Goal: Complete application form

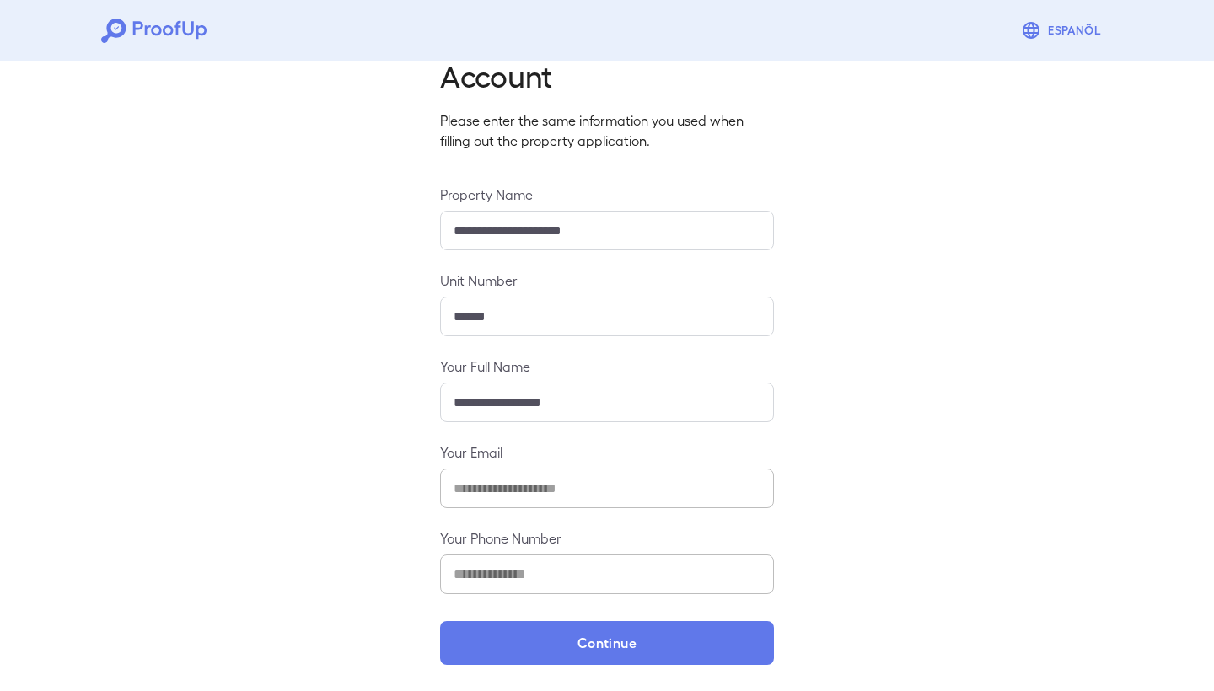
scroll to position [71, 0]
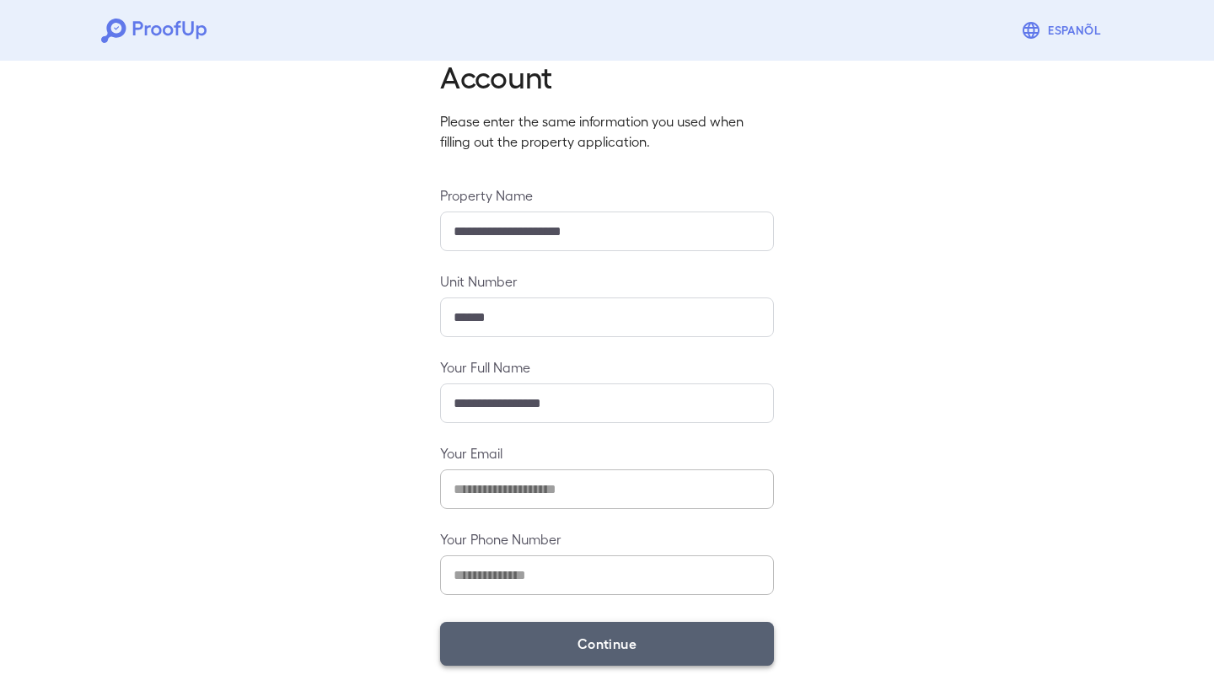
click at [639, 651] on button "Continue" at bounding box center [607, 644] width 334 height 44
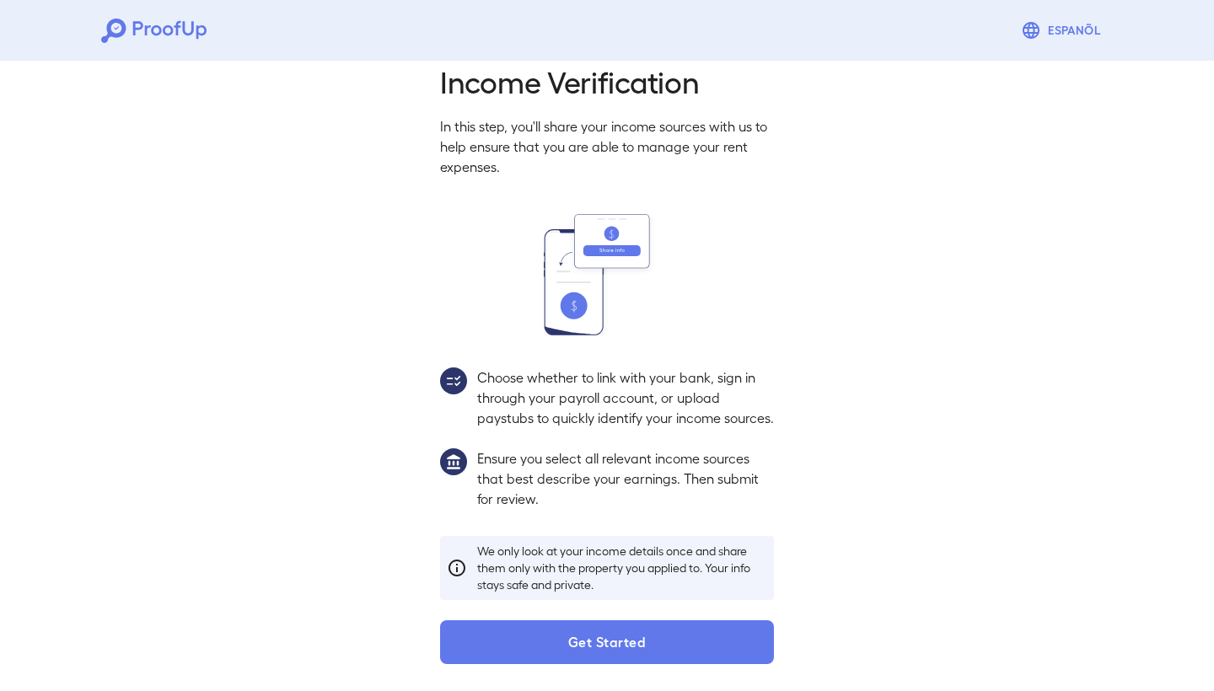
scroll to position [48, 0]
click at [637, 655] on button "Get Started" at bounding box center [607, 642] width 334 height 44
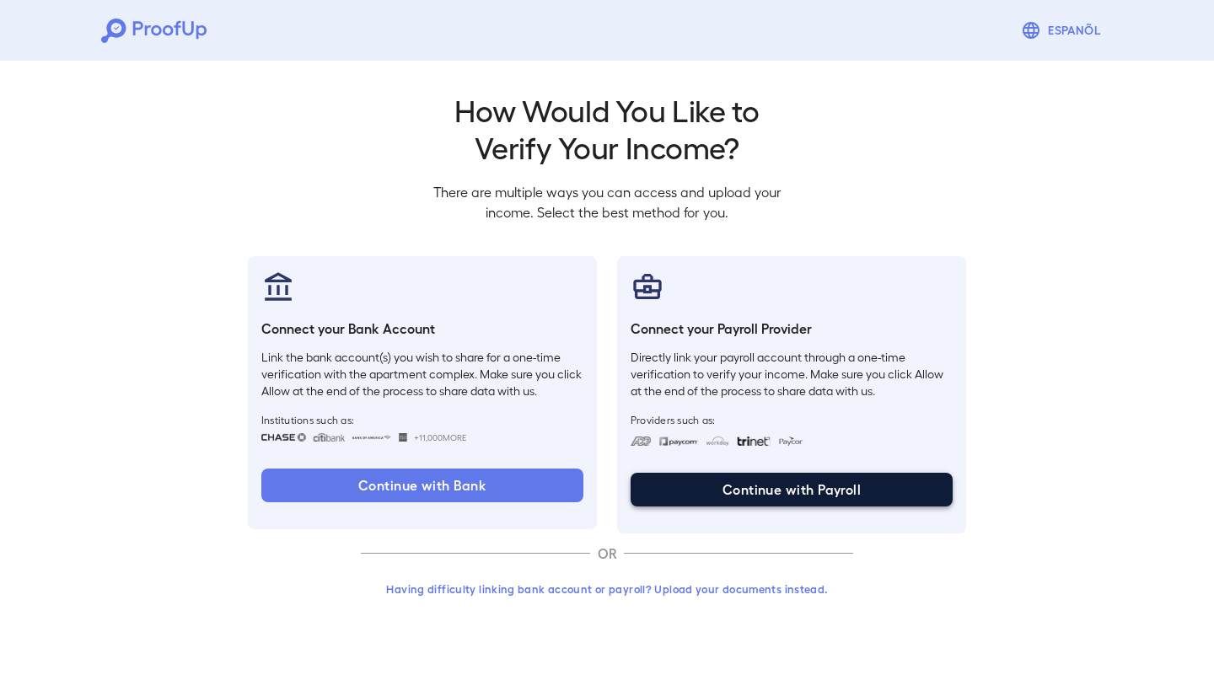
click at [771, 495] on button "Continue with Payroll" at bounding box center [791, 490] width 322 height 34
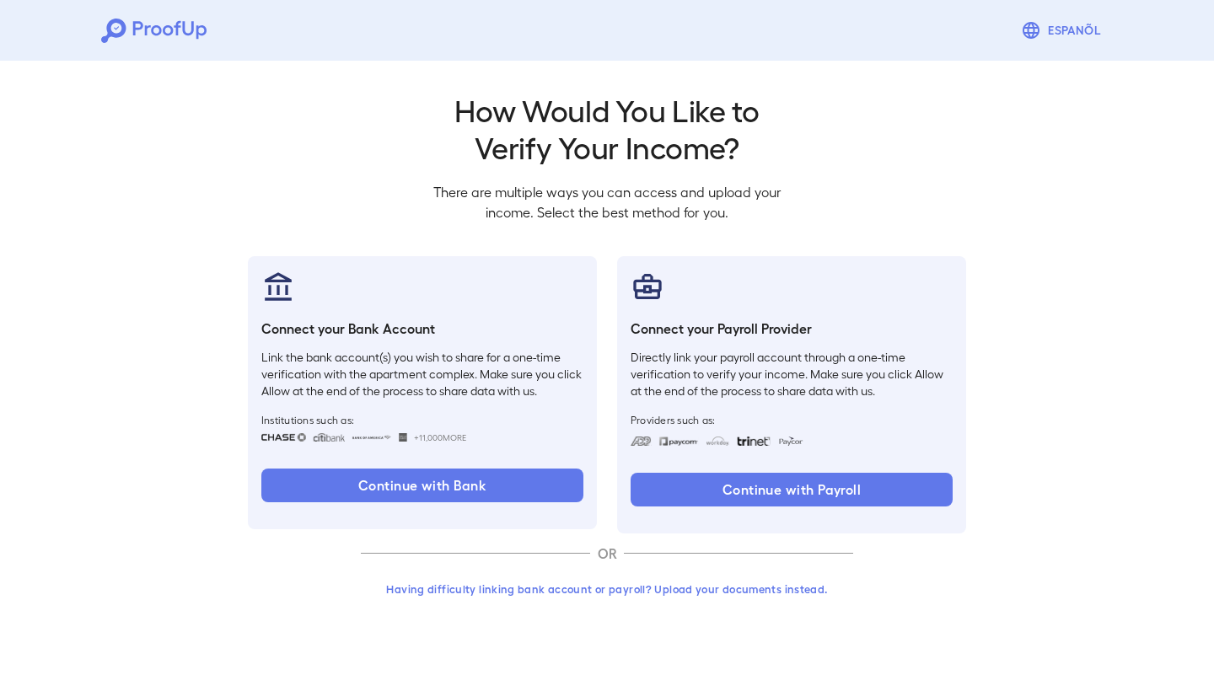
click at [760, 592] on button "Having difficulty linking bank account or payroll? Upload your documents instea…" at bounding box center [607, 589] width 492 height 30
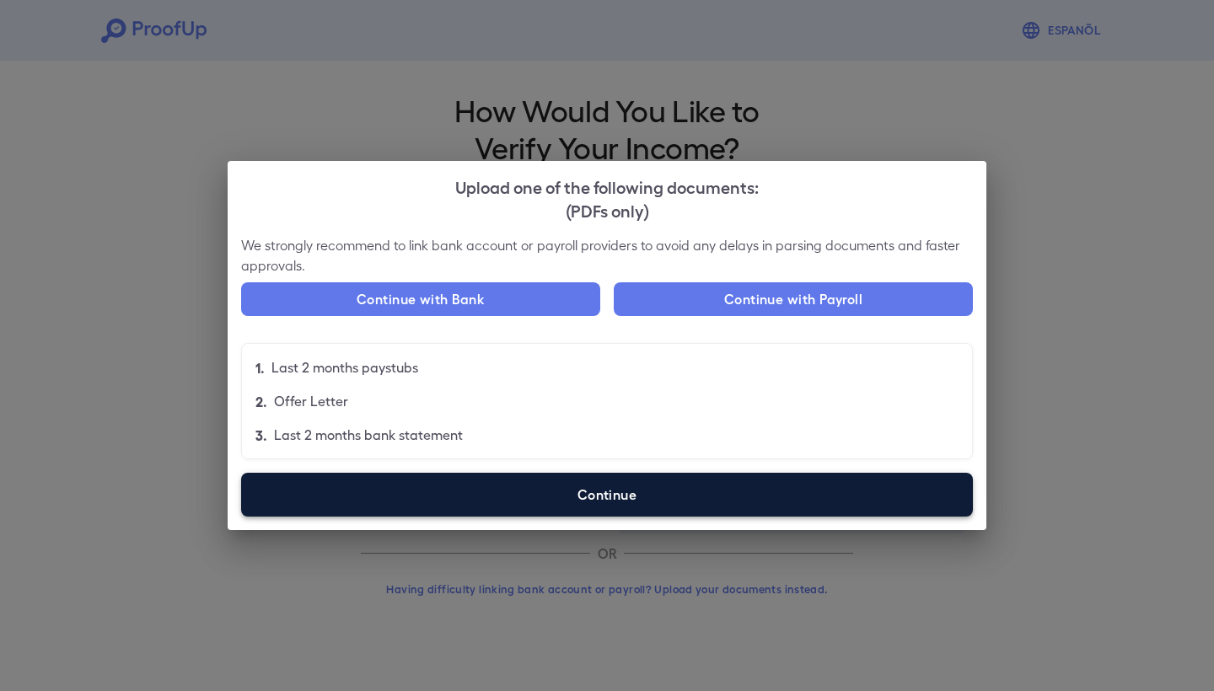
click at [660, 495] on label "Continue" at bounding box center [607, 495] width 732 height 44
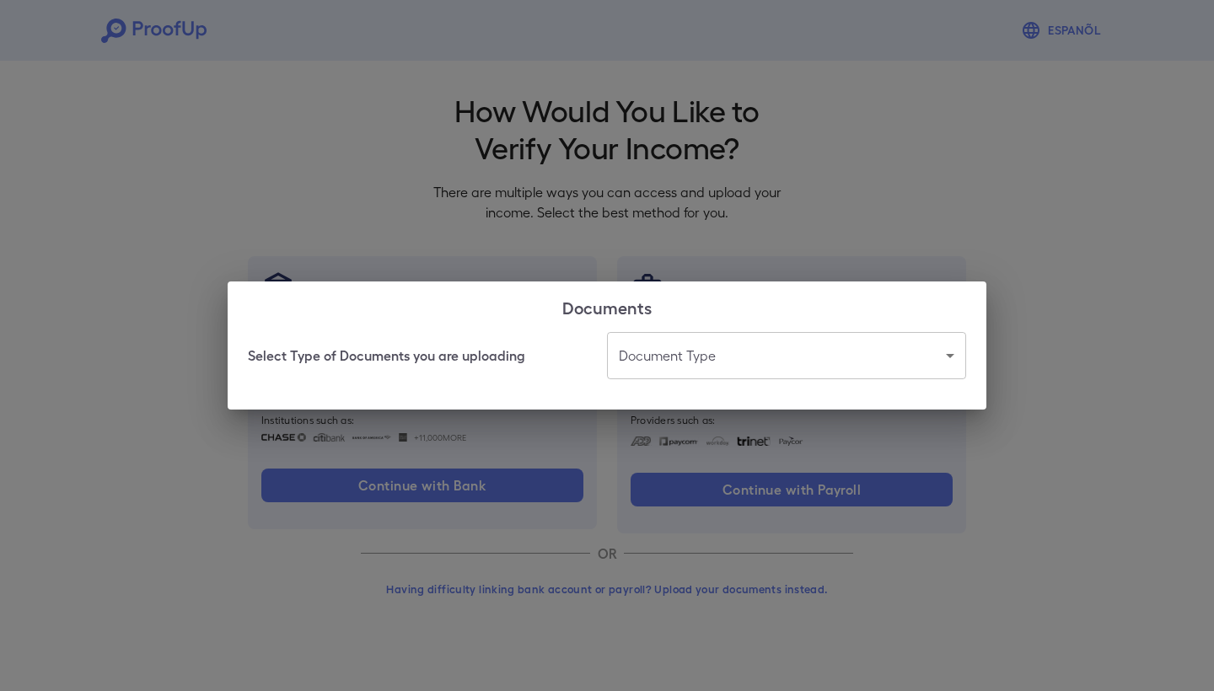
click at [719, 359] on body "Espanõl Go back How Would You Like to Verify Your Income? There are multiple wa…" at bounding box center [607, 322] width 1214 height 644
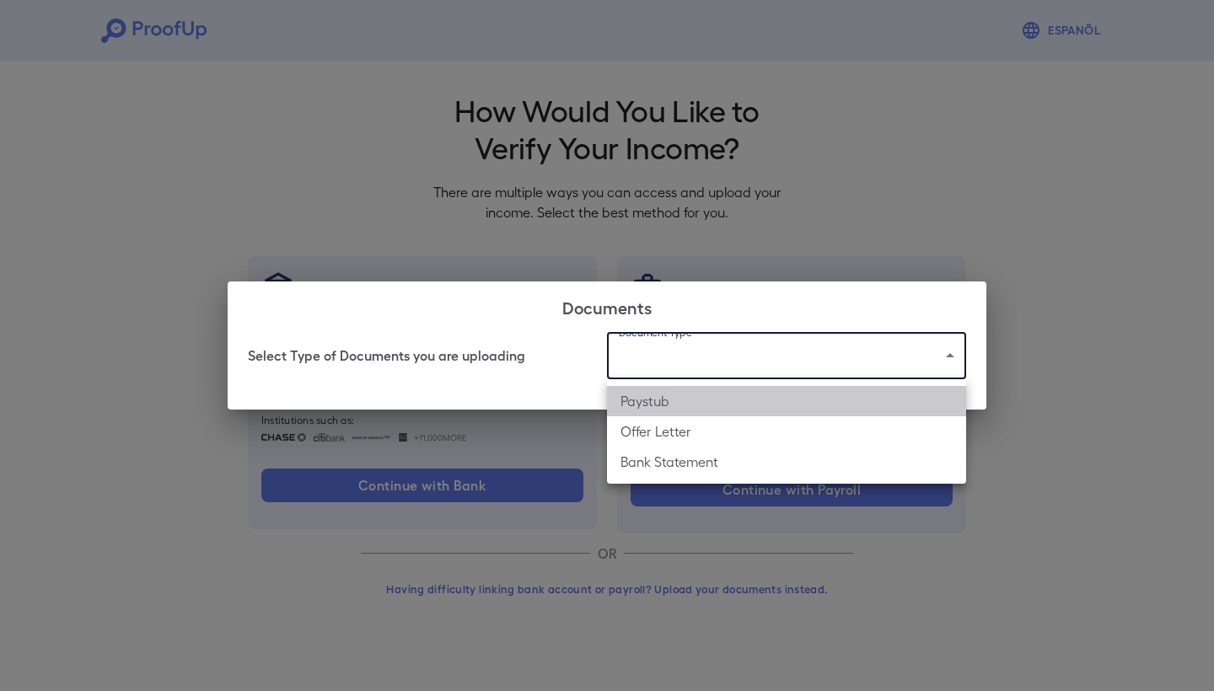
click at [707, 408] on li "Paystub" at bounding box center [786, 401] width 359 height 30
type input "*******"
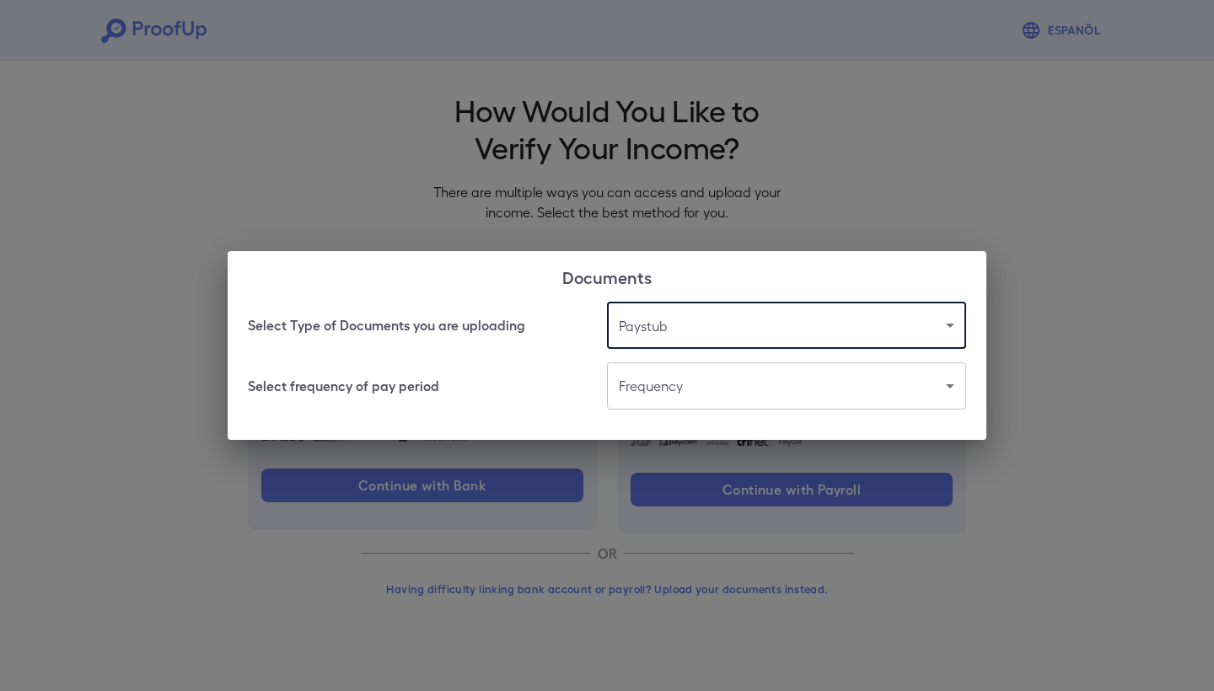
click at [709, 398] on body "Espanõl Go back How Would You Like to Verify Your Income? There are multiple wa…" at bounding box center [607, 322] width 1214 height 644
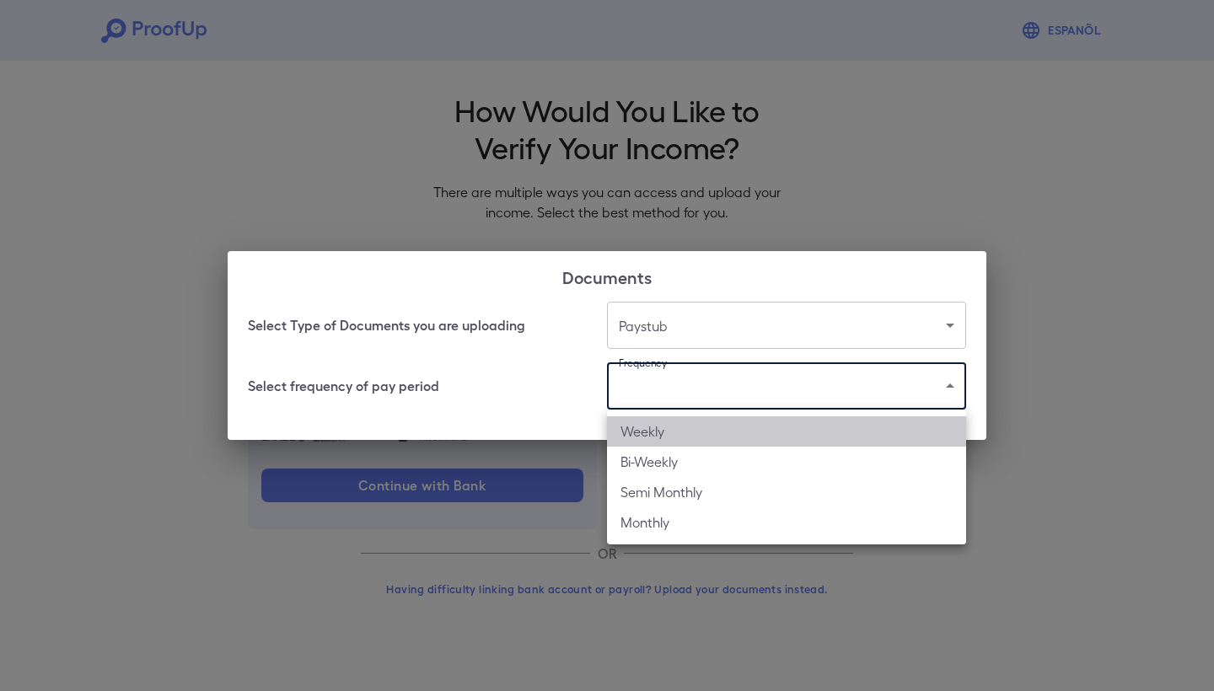
click at [700, 432] on li "Weekly" at bounding box center [786, 431] width 359 height 30
type input "******"
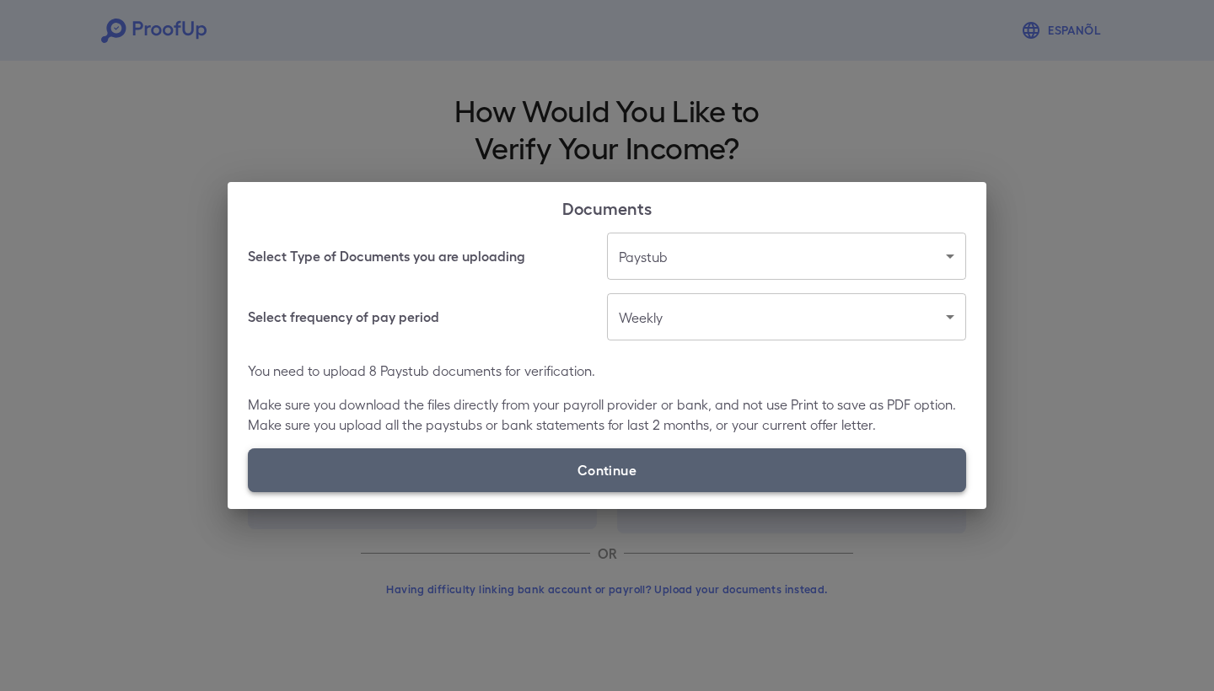
click at [636, 469] on label "Continue" at bounding box center [607, 470] width 718 height 44
click at [249, 491] on input "Continue" at bounding box center [248, 491] width 1 height 1
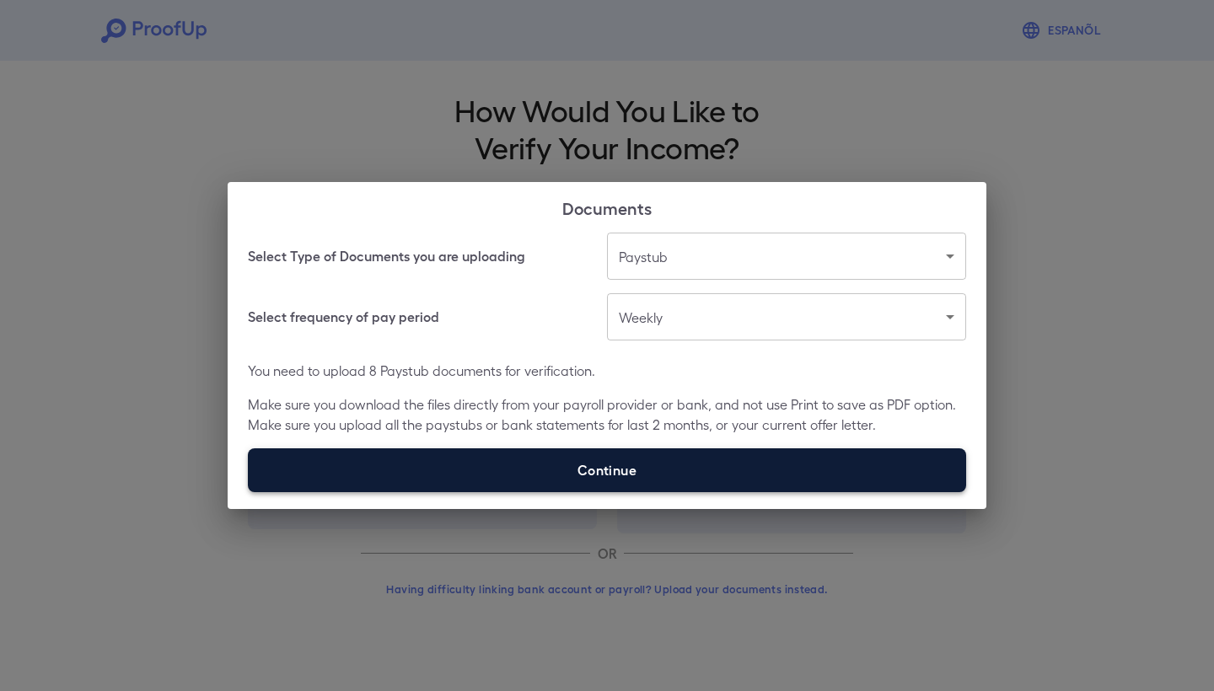
type input "**********"
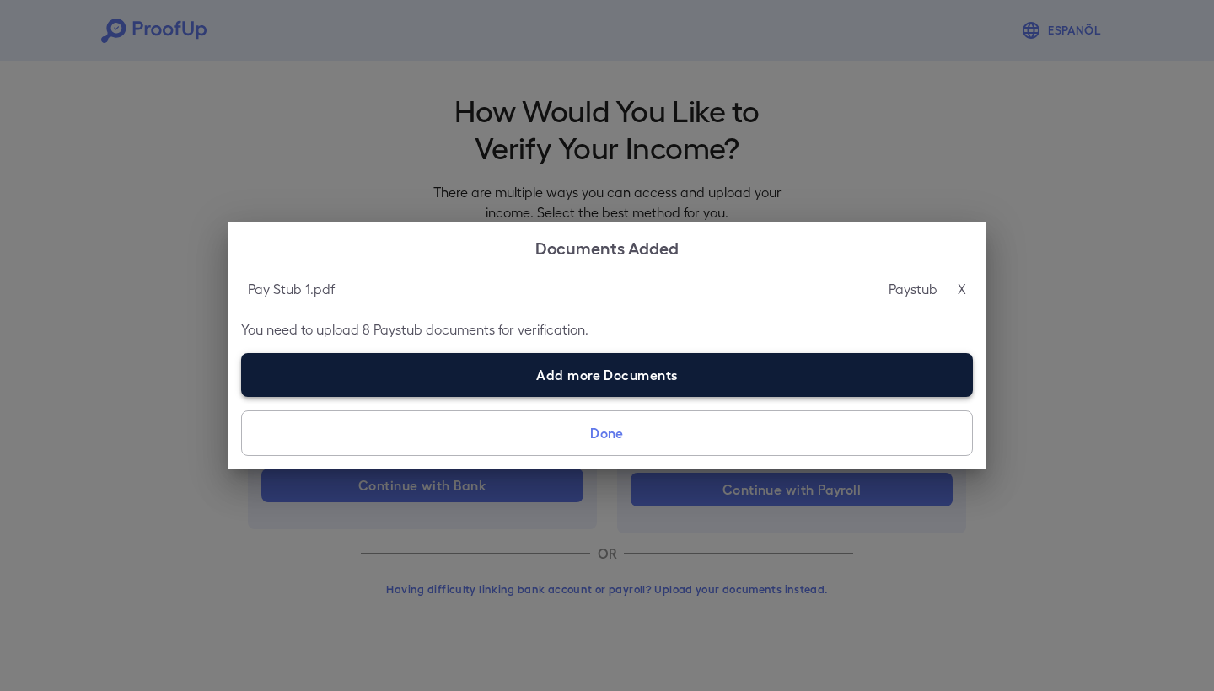
click at [683, 374] on label "Add more Documents" at bounding box center [607, 375] width 732 height 44
click at [242, 396] on input "Add more Documents" at bounding box center [241, 396] width 1 height 1
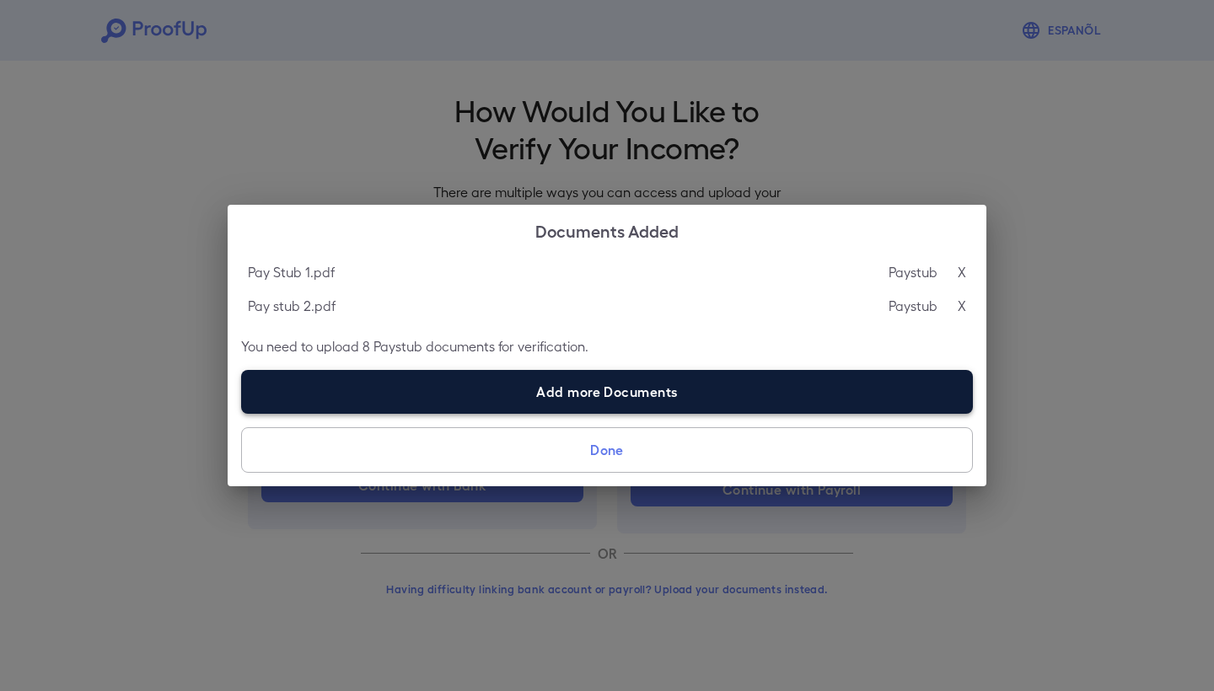
click at [689, 399] on label "Add more Documents" at bounding box center [607, 392] width 732 height 44
click at [242, 413] on input "Add more Documents" at bounding box center [241, 413] width 1 height 1
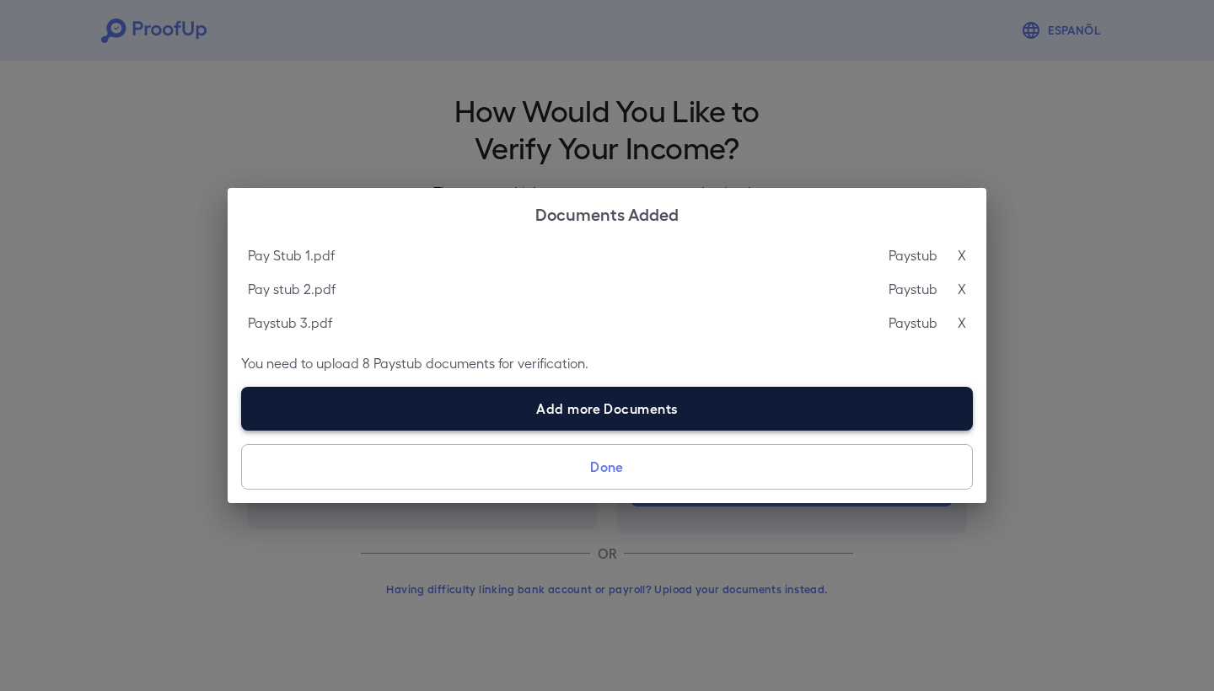
click at [705, 416] on label "Add more Documents" at bounding box center [607, 409] width 732 height 44
click at [242, 430] on input "Add more Documents" at bounding box center [241, 430] width 1 height 1
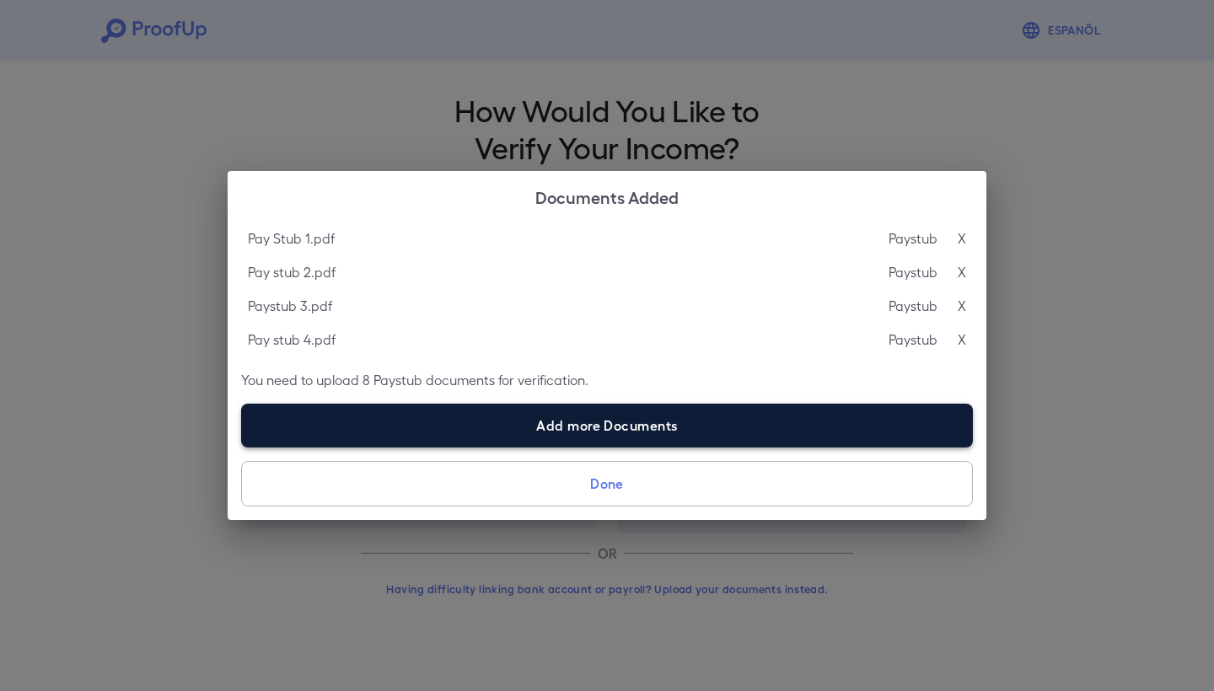
click at [646, 431] on label "Add more Documents" at bounding box center [607, 426] width 732 height 44
click at [242, 447] on input "Add more Documents" at bounding box center [241, 447] width 1 height 1
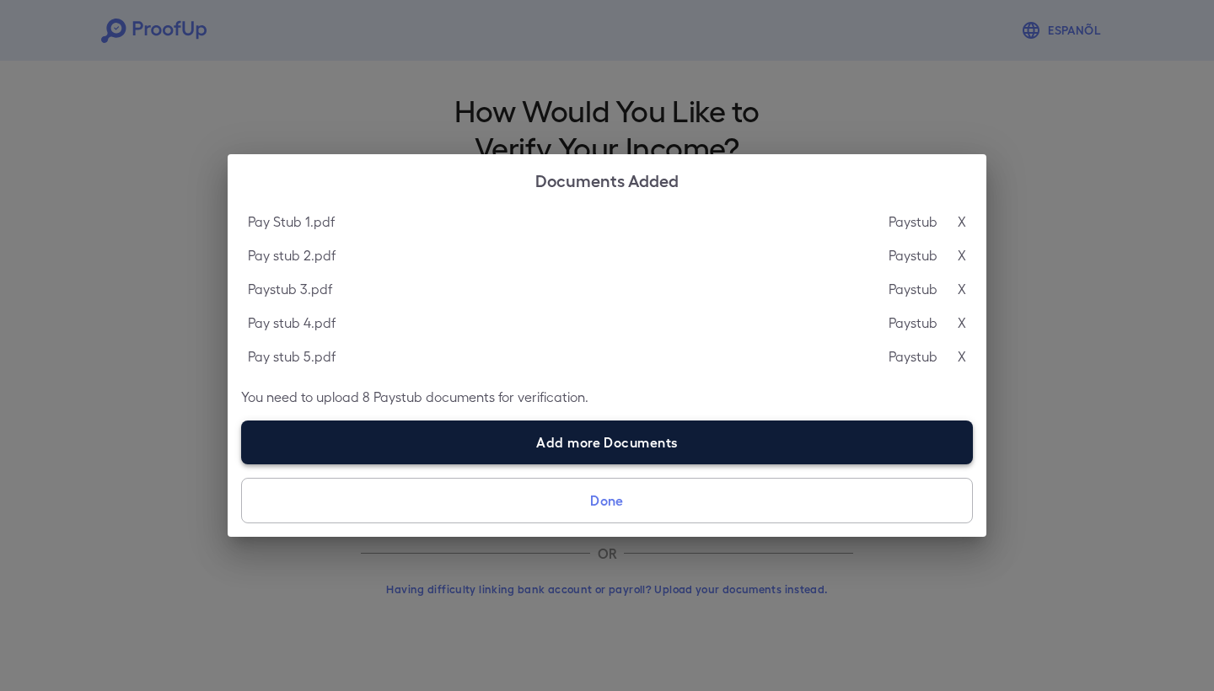
click at [834, 455] on label "Add more Documents" at bounding box center [607, 443] width 732 height 44
click at [242, 464] on input "Add more Documents" at bounding box center [241, 464] width 1 height 1
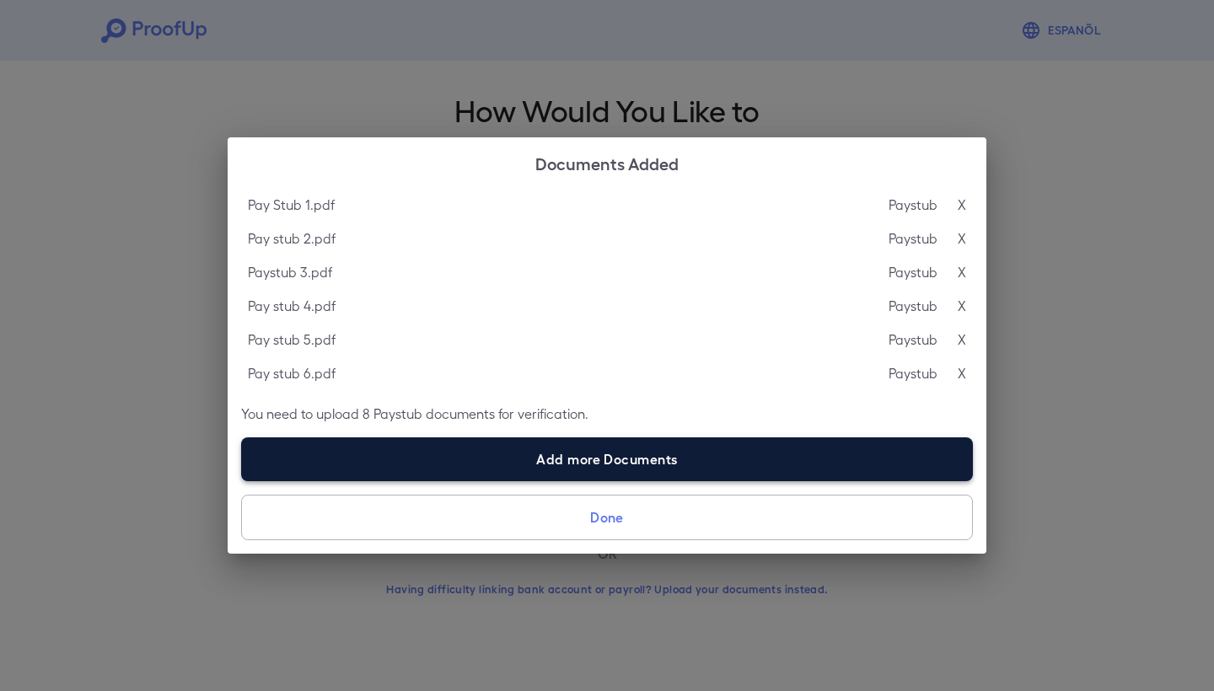
click at [828, 459] on label "Add more Documents" at bounding box center [607, 459] width 732 height 44
click at [242, 480] on input "Add more Documents" at bounding box center [241, 480] width 1 height 1
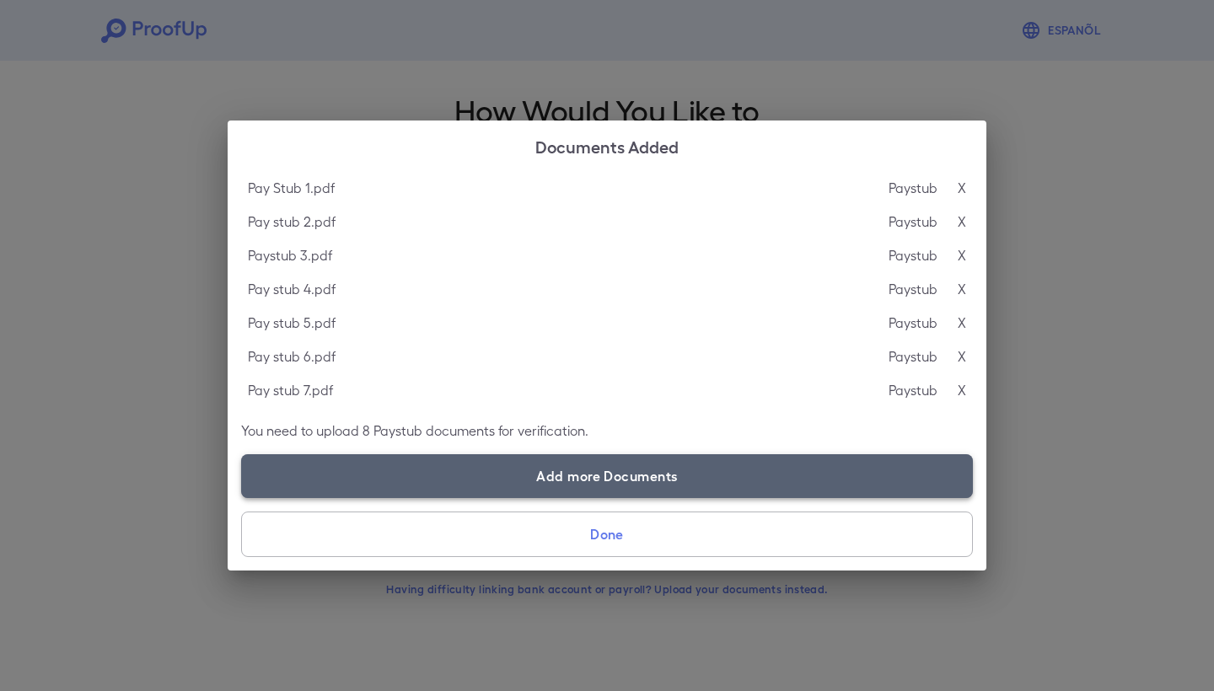
click at [658, 494] on label "Add more Documents" at bounding box center [607, 476] width 732 height 44
click at [242, 497] on input "Add more Documents" at bounding box center [241, 497] width 1 height 1
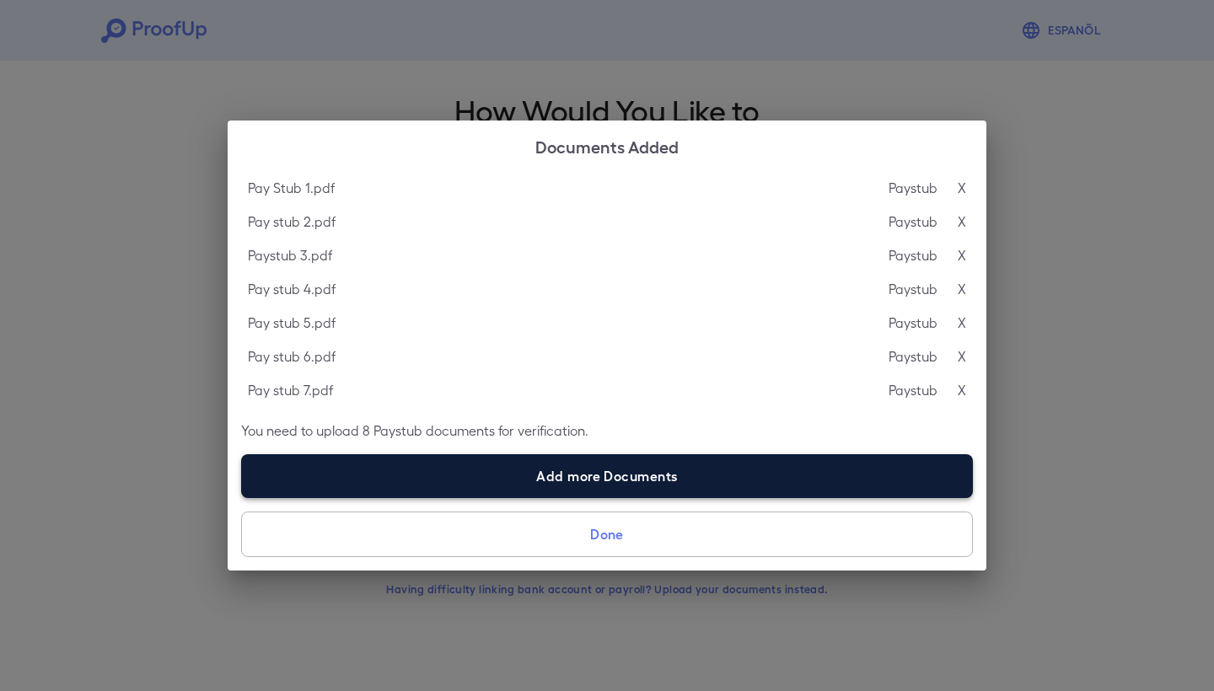
type input "**********"
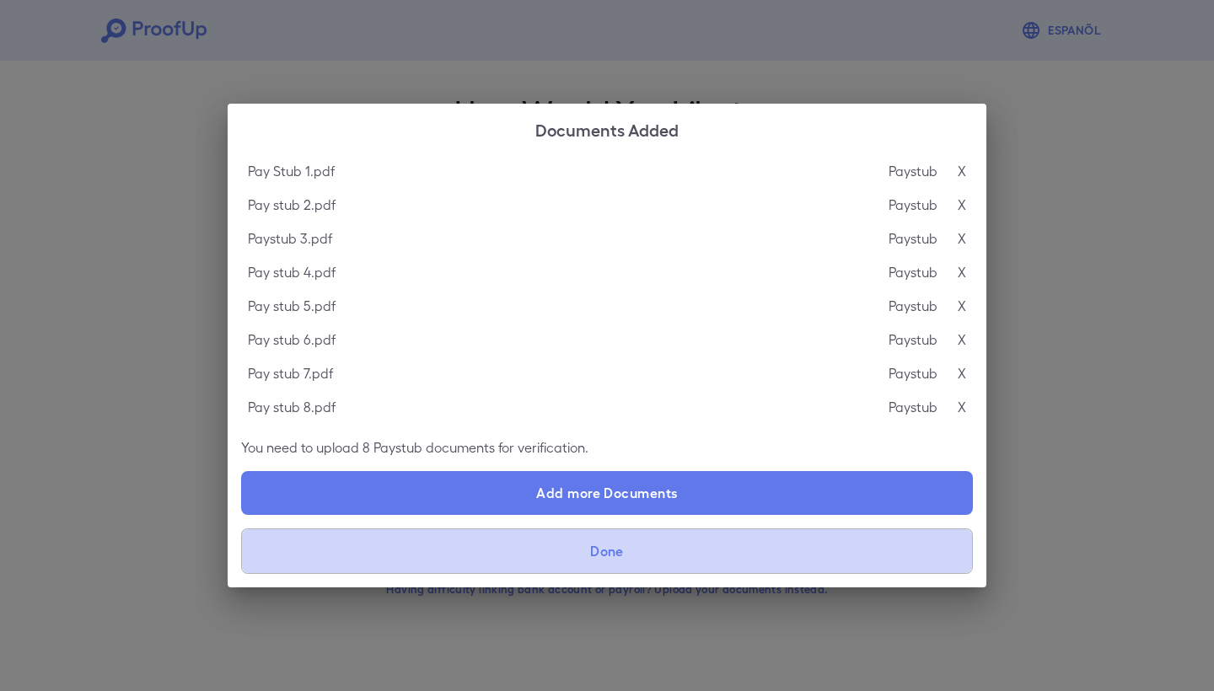
click at [641, 544] on button "Done" at bounding box center [607, 551] width 732 height 46
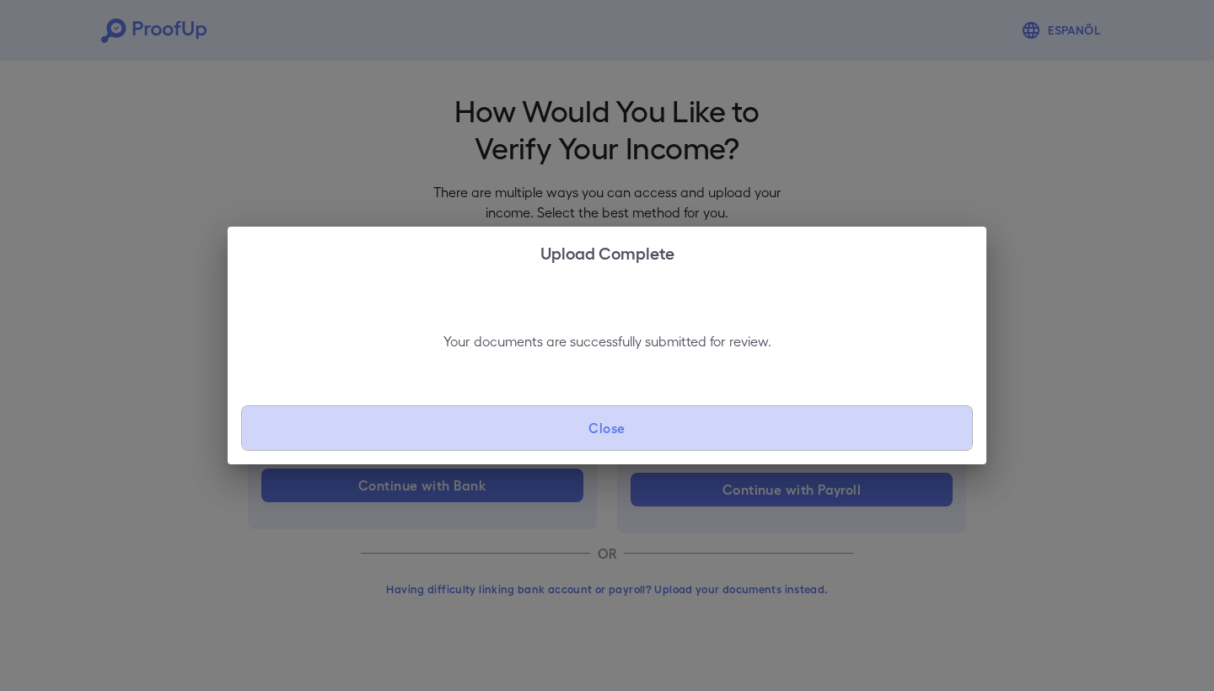
click at [644, 421] on button "Close" at bounding box center [607, 428] width 732 height 46
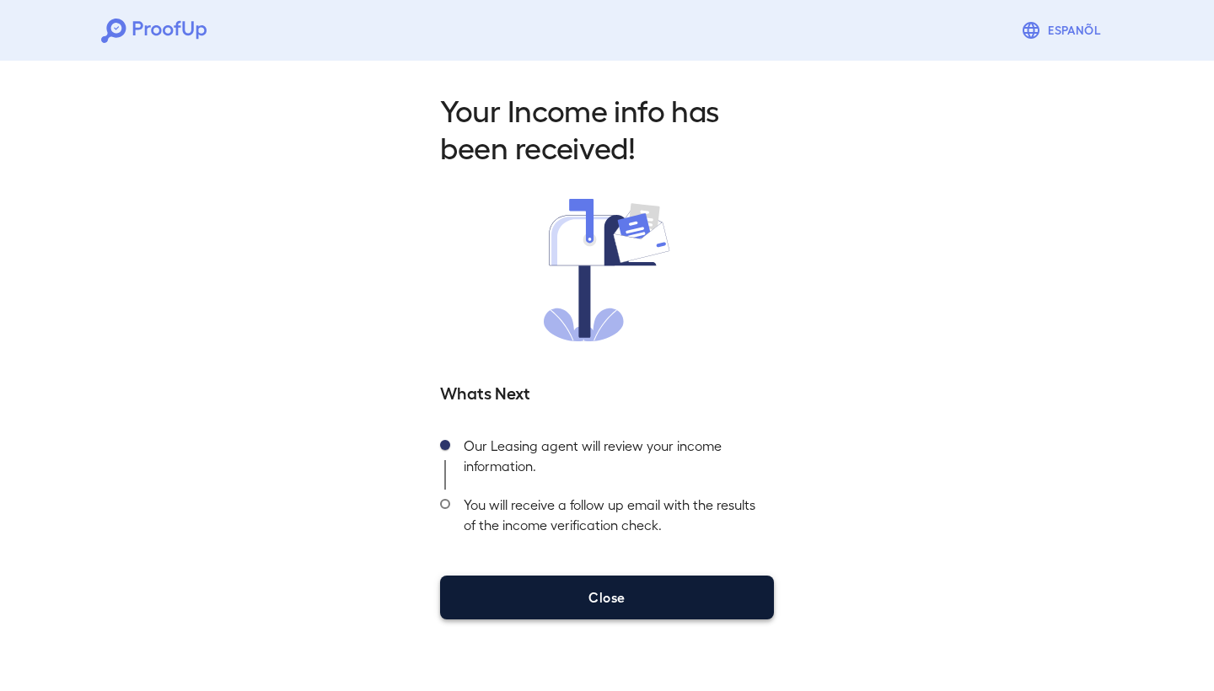
click at [659, 602] on button "Close" at bounding box center [607, 598] width 334 height 44
